Goal: Browse casually

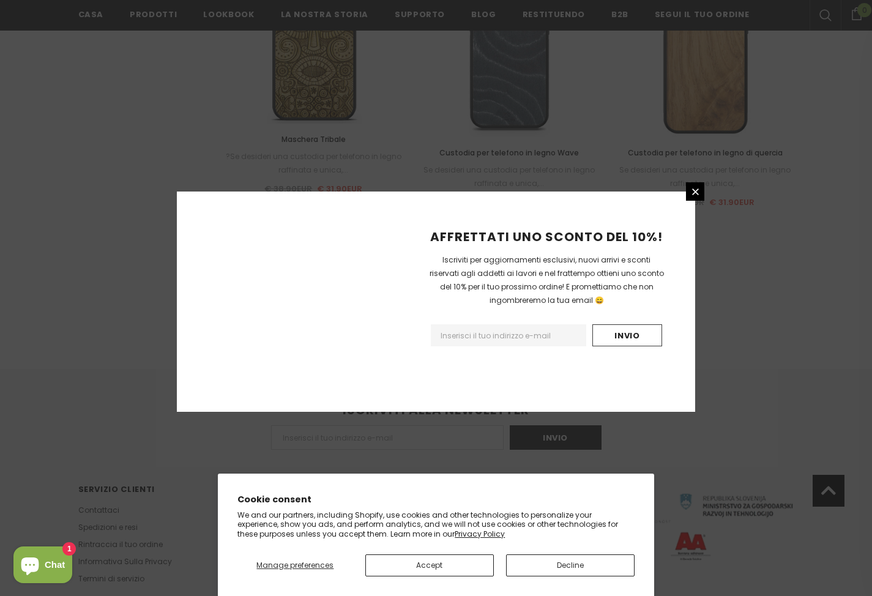
scroll to position [1338, 0]
